Goal: Find specific page/section: Find specific page/section

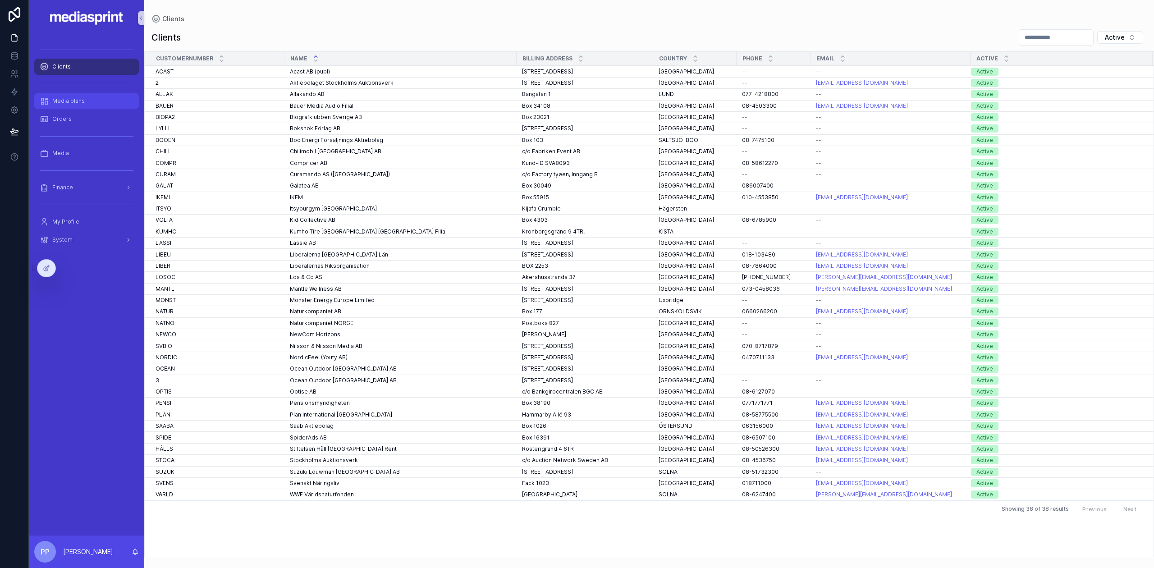
click at [93, 100] on div "Media plans" at bounding box center [87, 101] width 94 height 14
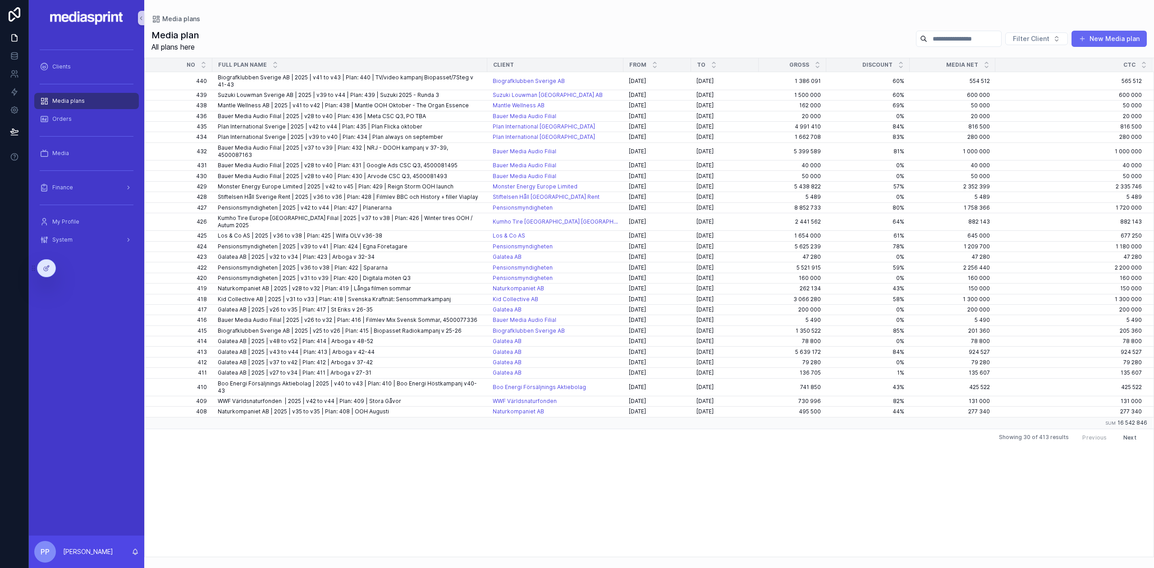
click at [1006, 44] on div "Filter Client New Media plan" at bounding box center [1027, 38] width 238 height 17
click at [979, 44] on input "scrollable content" at bounding box center [964, 38] width 74 height 13
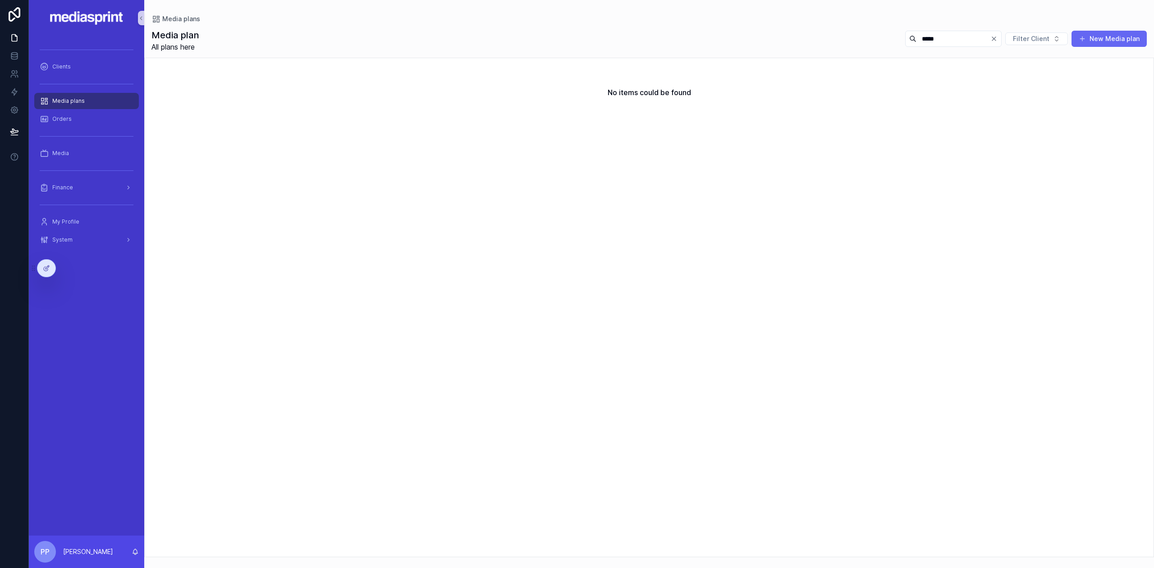
type input "*****"
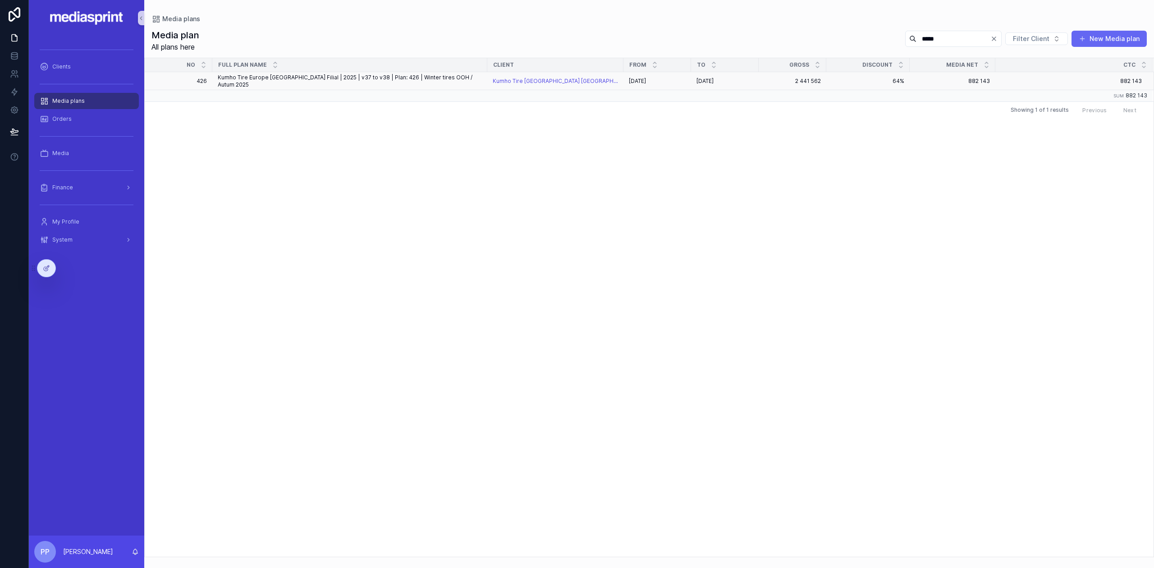
click at [415, 78] on span "Kumho Tire Europe [GEOGRAPHIC_DATA] Filial | 2025 | v37 to v38 | Plan: 426 | Wi…" at bounding box center [350, 81] width 264 height 14
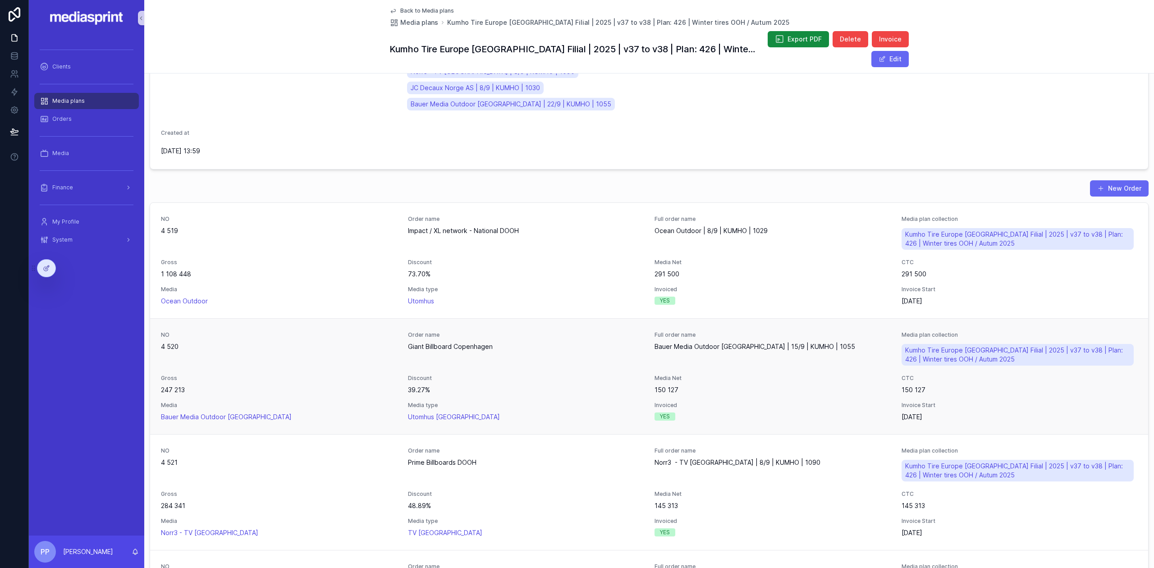
scroll to position [180, 0]
